Goal: Communication & Community: Answer question/provide support

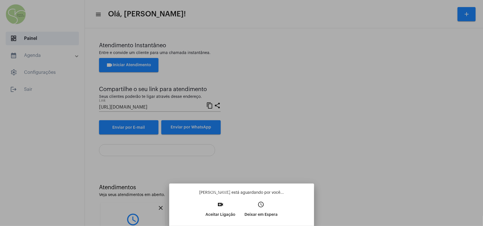
click at [223, 199] on p "Aceitar Ligação" at bounding box center [221, 215] width 30 height 10
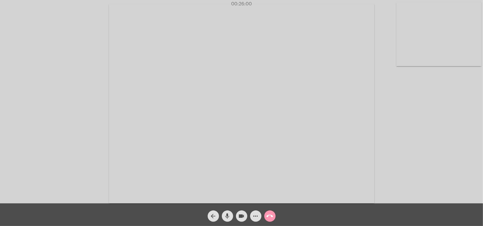
click at [272, 199] on mat-icon "call_end" at bounding box center [270, 216] width 7 height 7
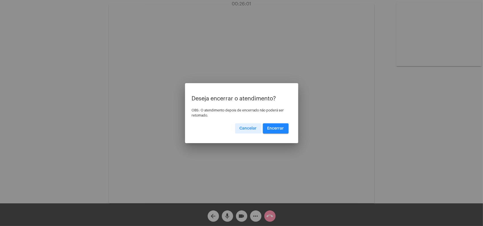
click at [278, 127] on span "Encerrar" at bounding box center [275, 129] width 17 height 4
